Goal: Task Accomplishment & Management: Manage account settings

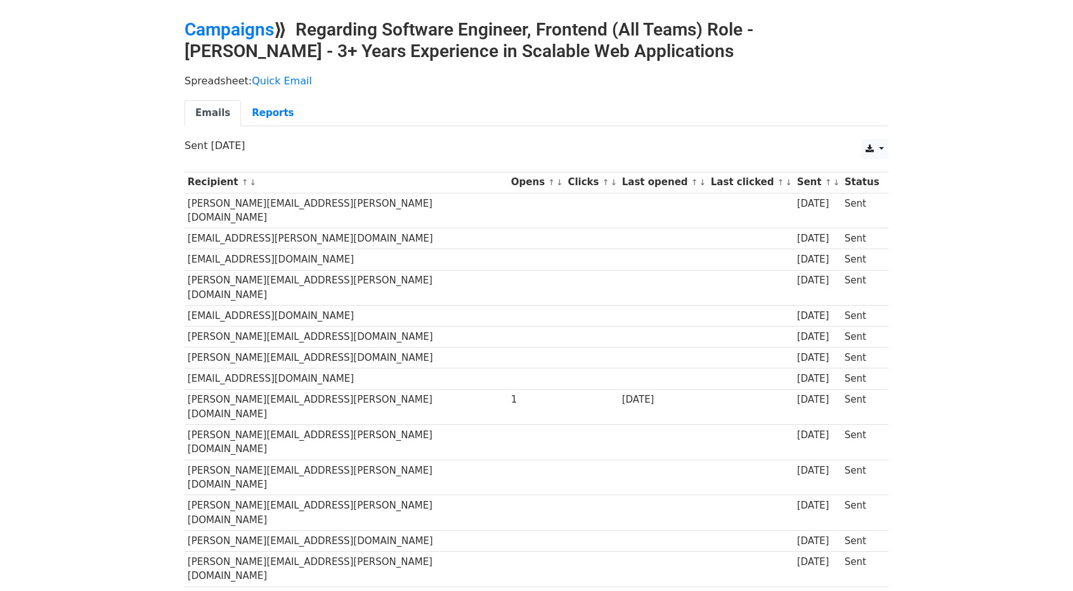
scroll to position [40, 0]
click at [230, 43] on h2 "Campaigns ⟫ Regarding Software Engineer, Frontend (All Teams) Role - Yash Bhole…" at bounding box center [537, 40] width 704 height 43
click at [220, 32] on link "Campaigns" at bounding box center [229, 29] width 89 height 21
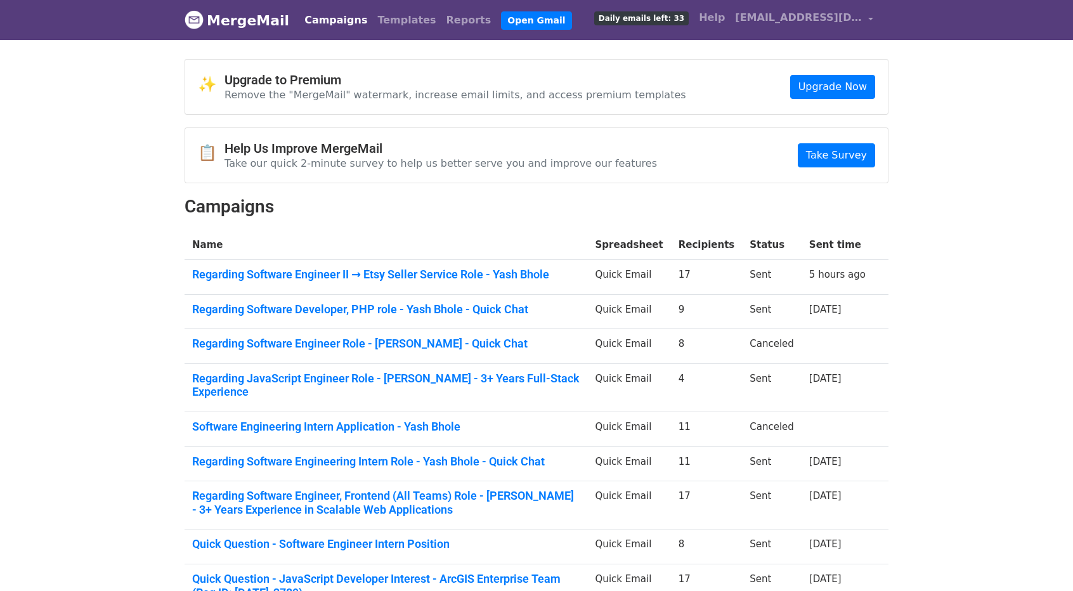
click at [381, 260] on td "Regarding Software Engineer II → Etsy Seller Service Role - Yash Bhole" at bounding box center [387, 277] width 404 height 35
click at [377, 268] on link "Regarding Software Engineer II → Etsy Seller Service Role - Yash Bhole" at bounding box center [386, 275] width 388 height 14
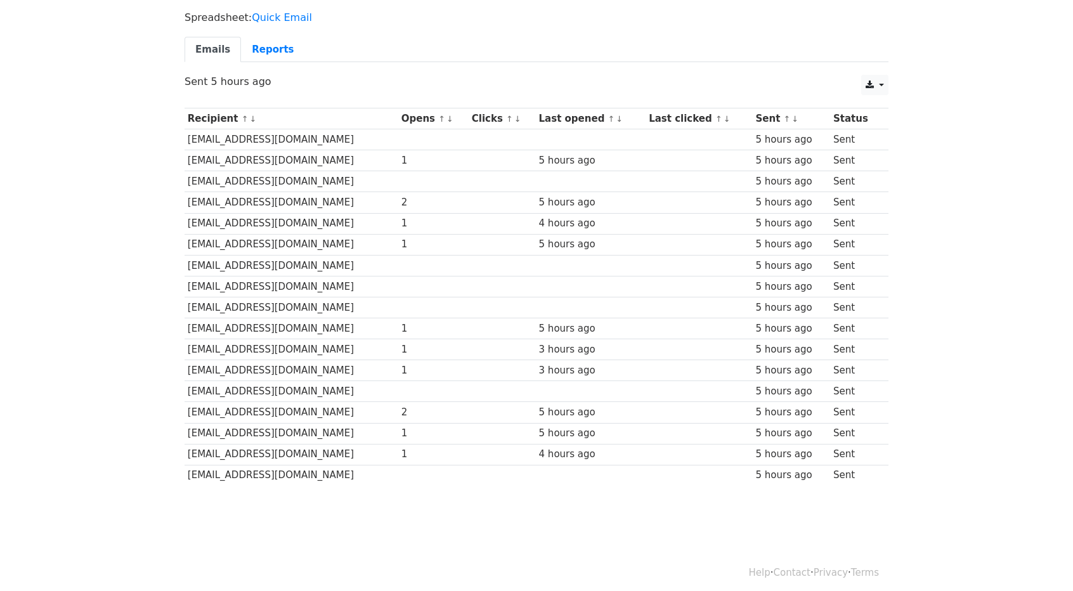
scroll to position [84, 0]
